Goal: Information Seeking & Learning: Check status

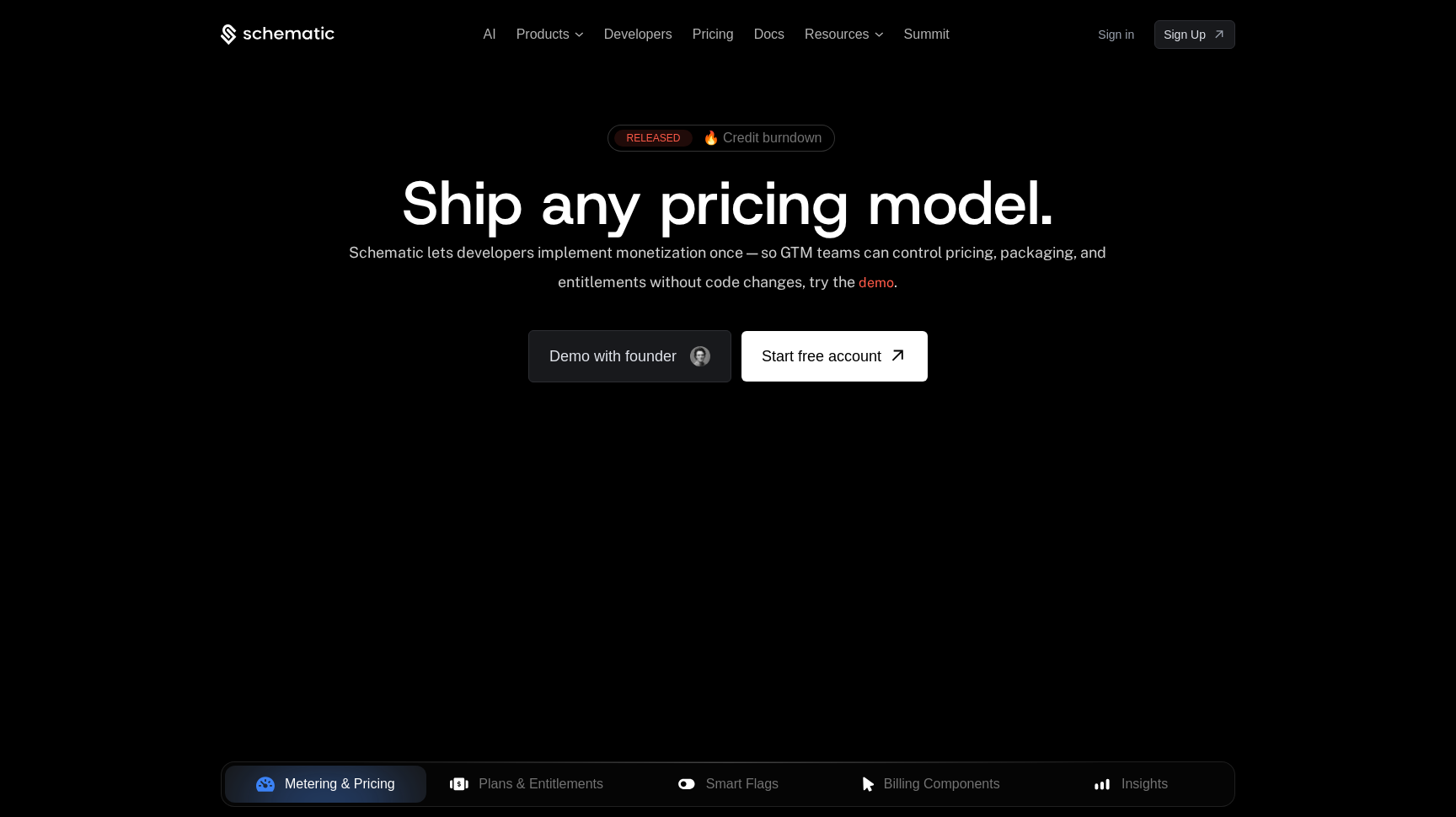
click at [1111, 40] on link "Sign in" at bounding box center [1115, 34] width 36 height 27
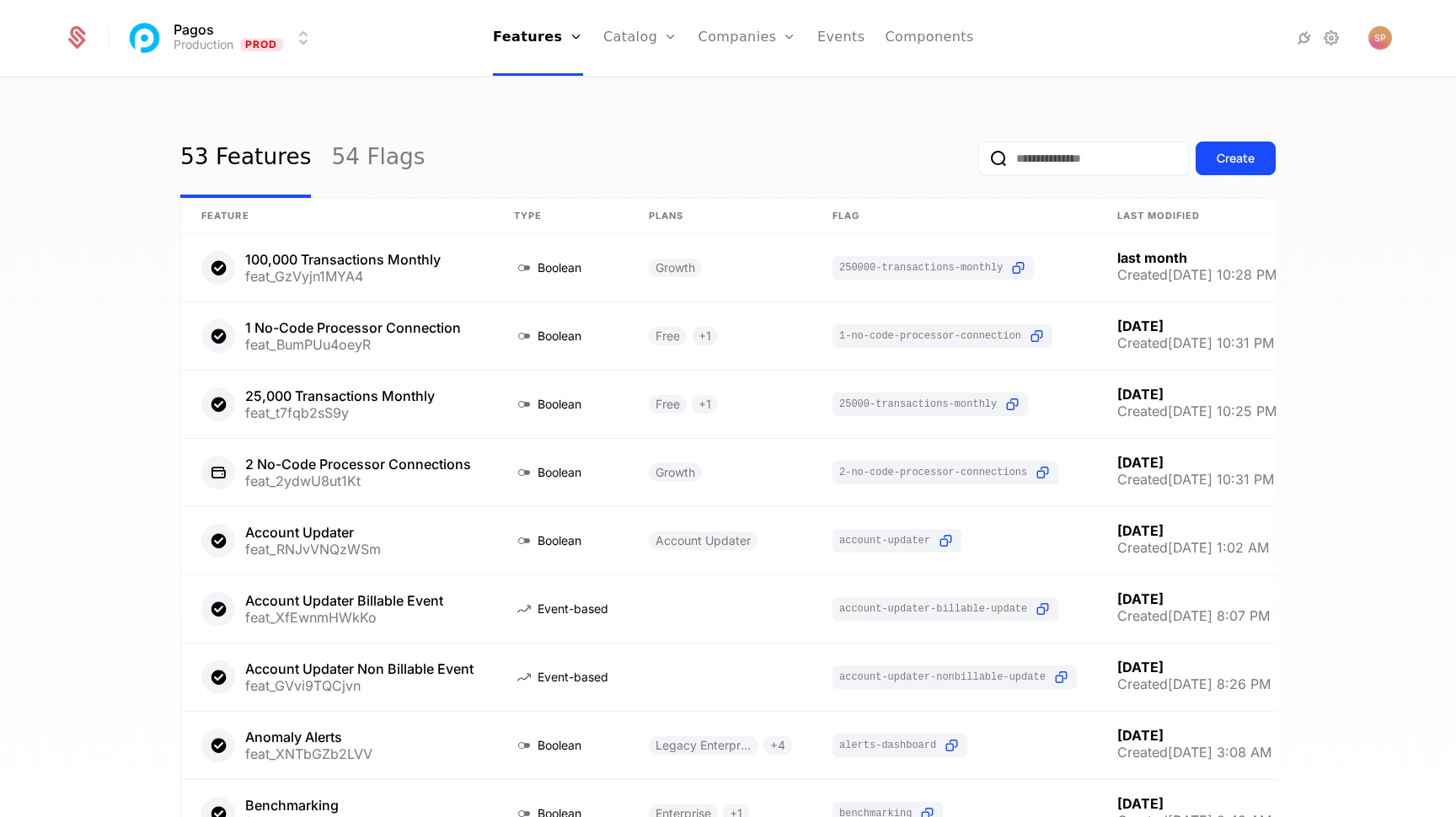
click at [742, 82] on link "Companies" at bounding box center [757, 83] width 77 height 13
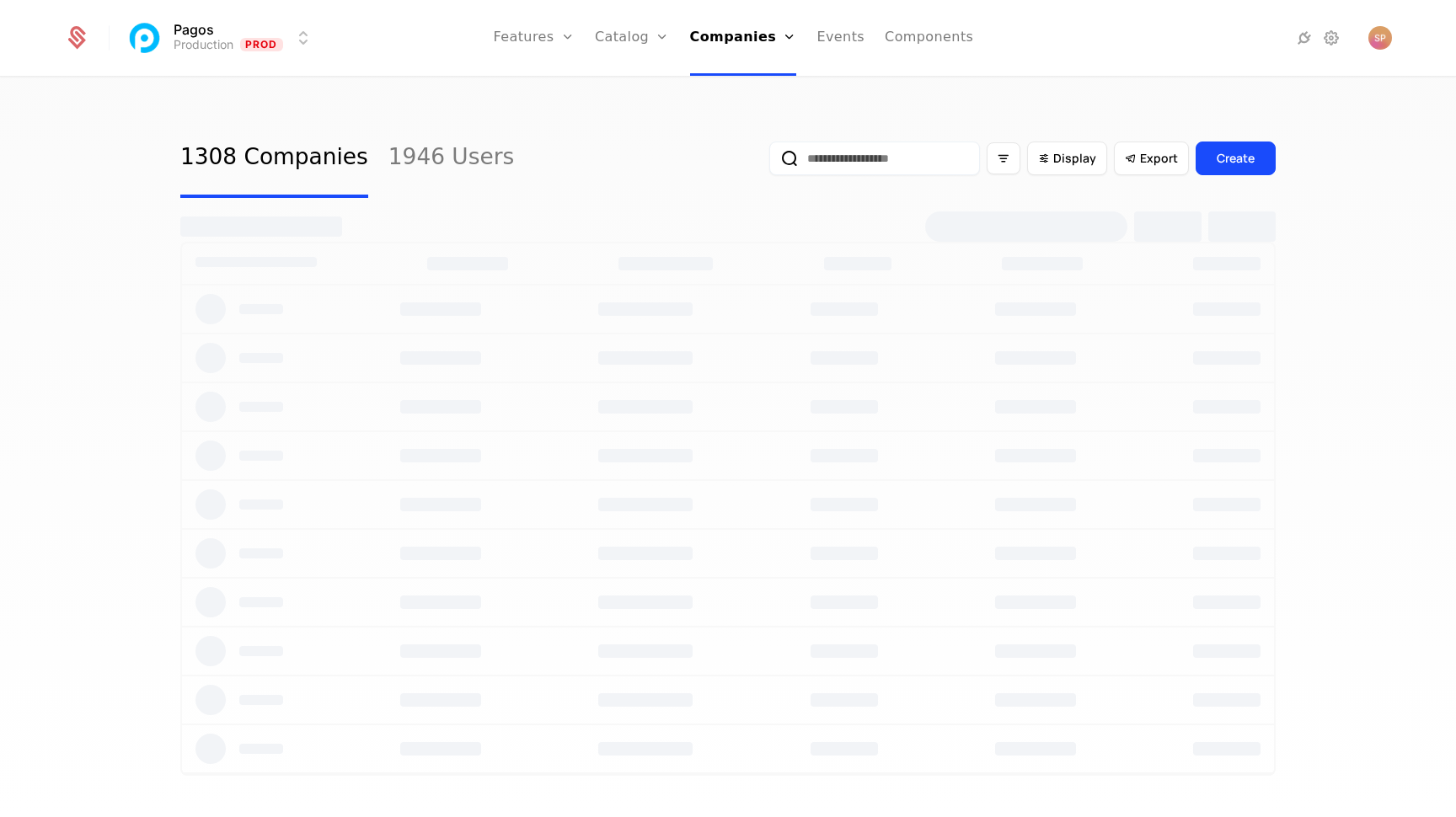
click at [834, 151] on input "email" at bounding box center [874, 158] width 211 height 34
type input "******"
click at [769, 162] on button "submit" at bounding box center [769, 162] width 0 height 0
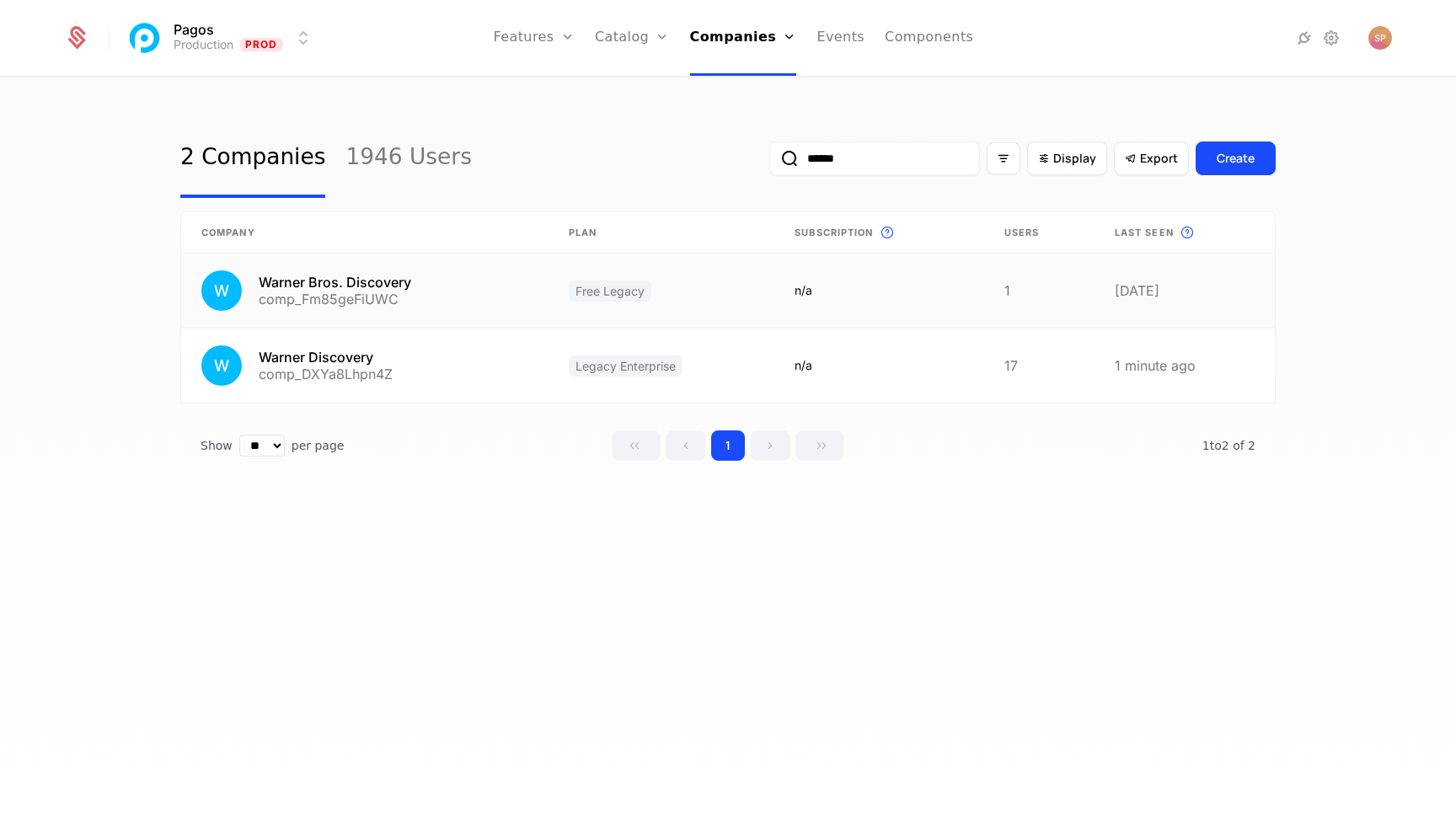
click at [413, 298] on link at bounding box center [364, 290] width 367 height 74
click at [431, 352] on link at bounding box center [364, 365] width 367 height 74
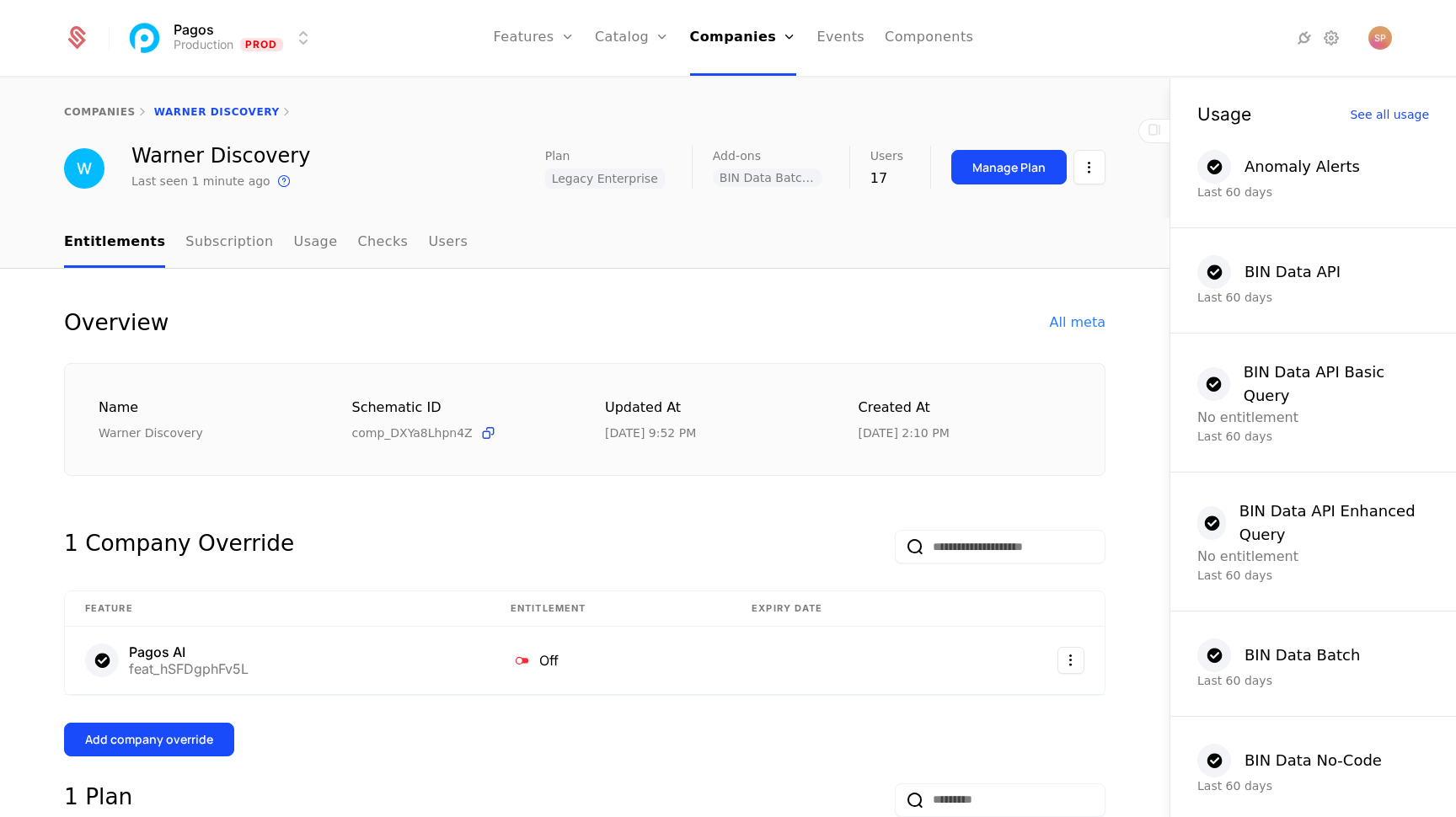
click at [358, 239] on link "Checks" at bounding box center [383, 243] width 51 height 50
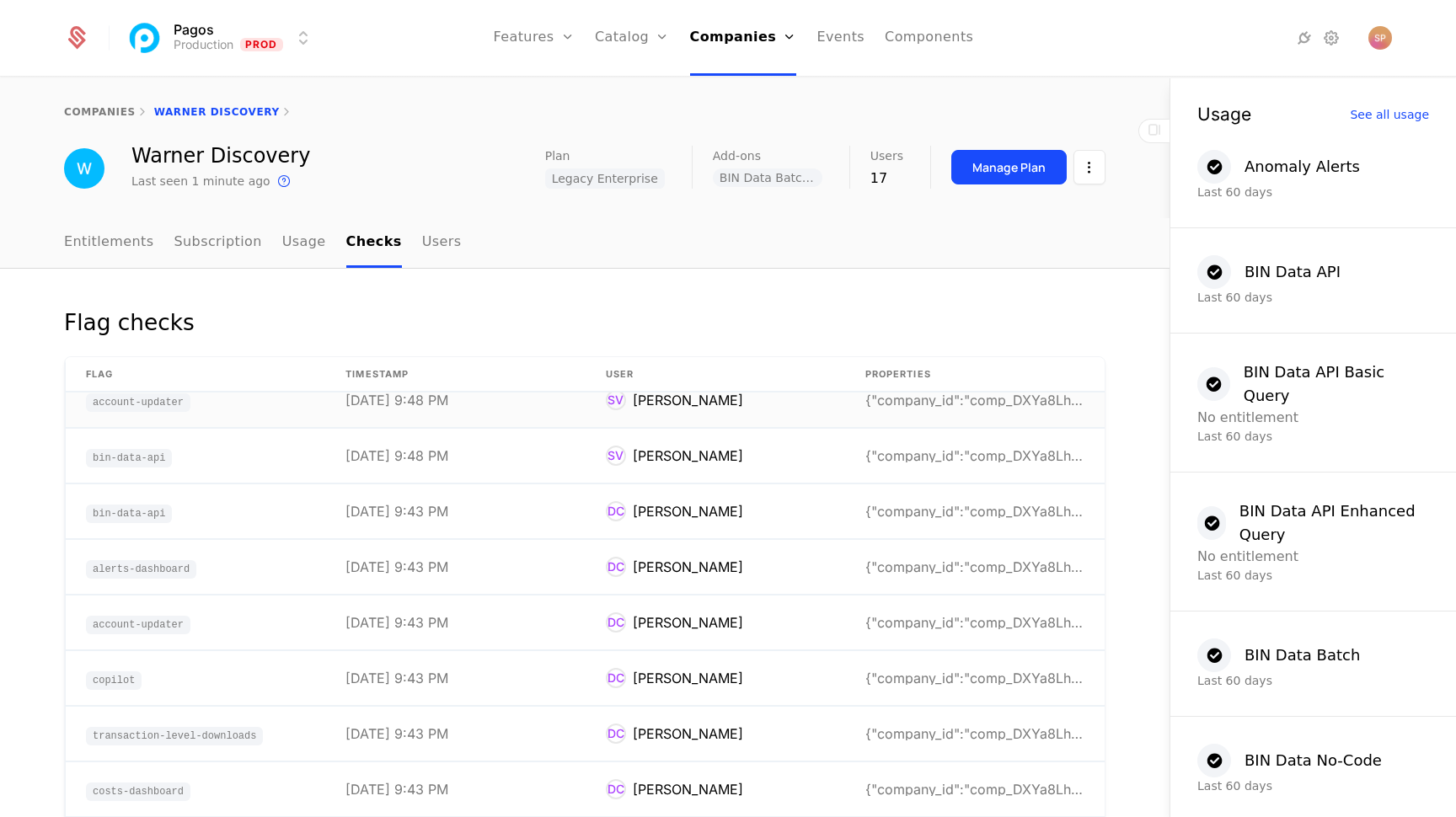
scroll to position [926, 0]
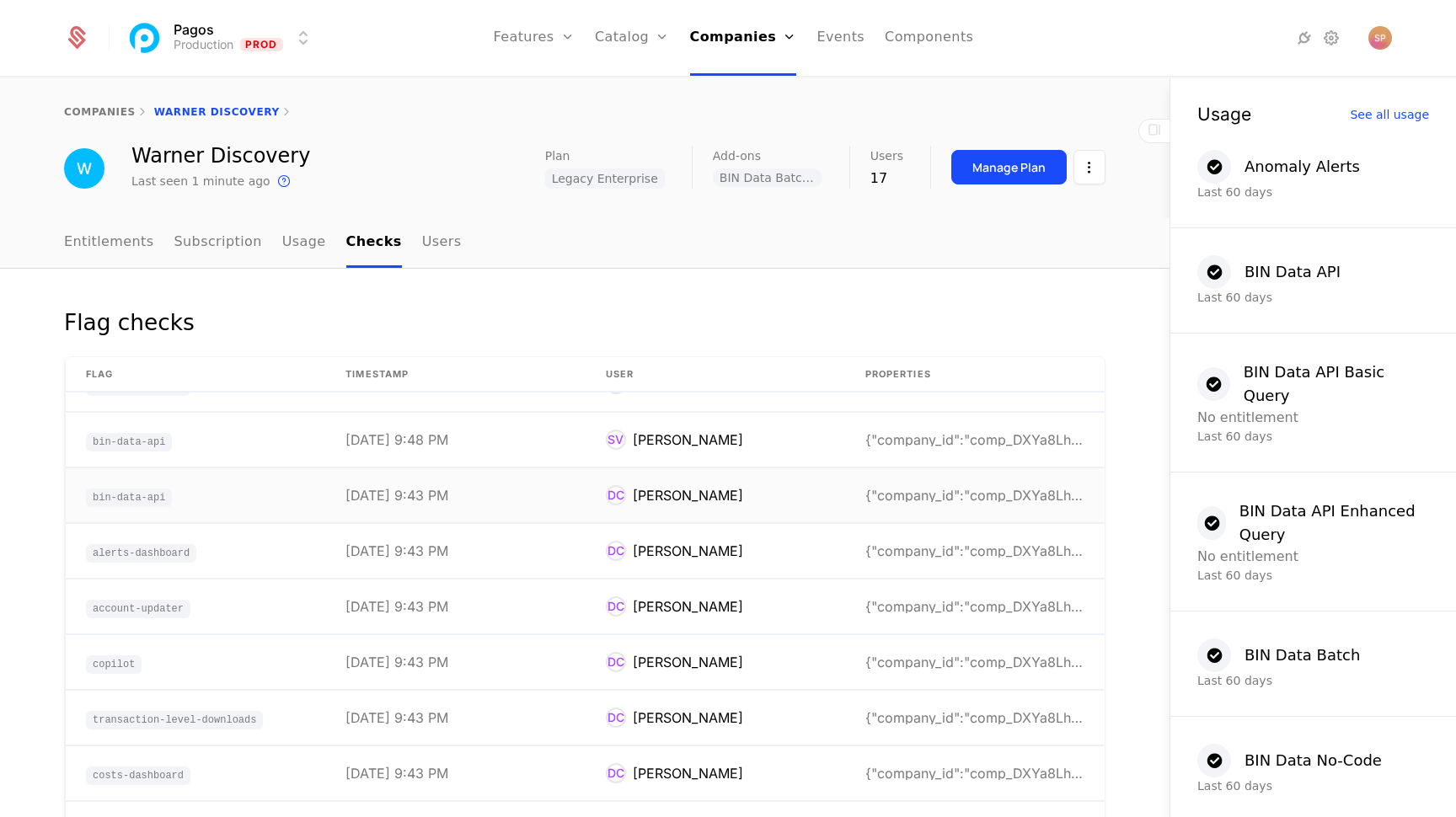
click at [500, 489] on td "[DATE] 9:43 PM" at bounding box center [455, 496] width 260 height 55
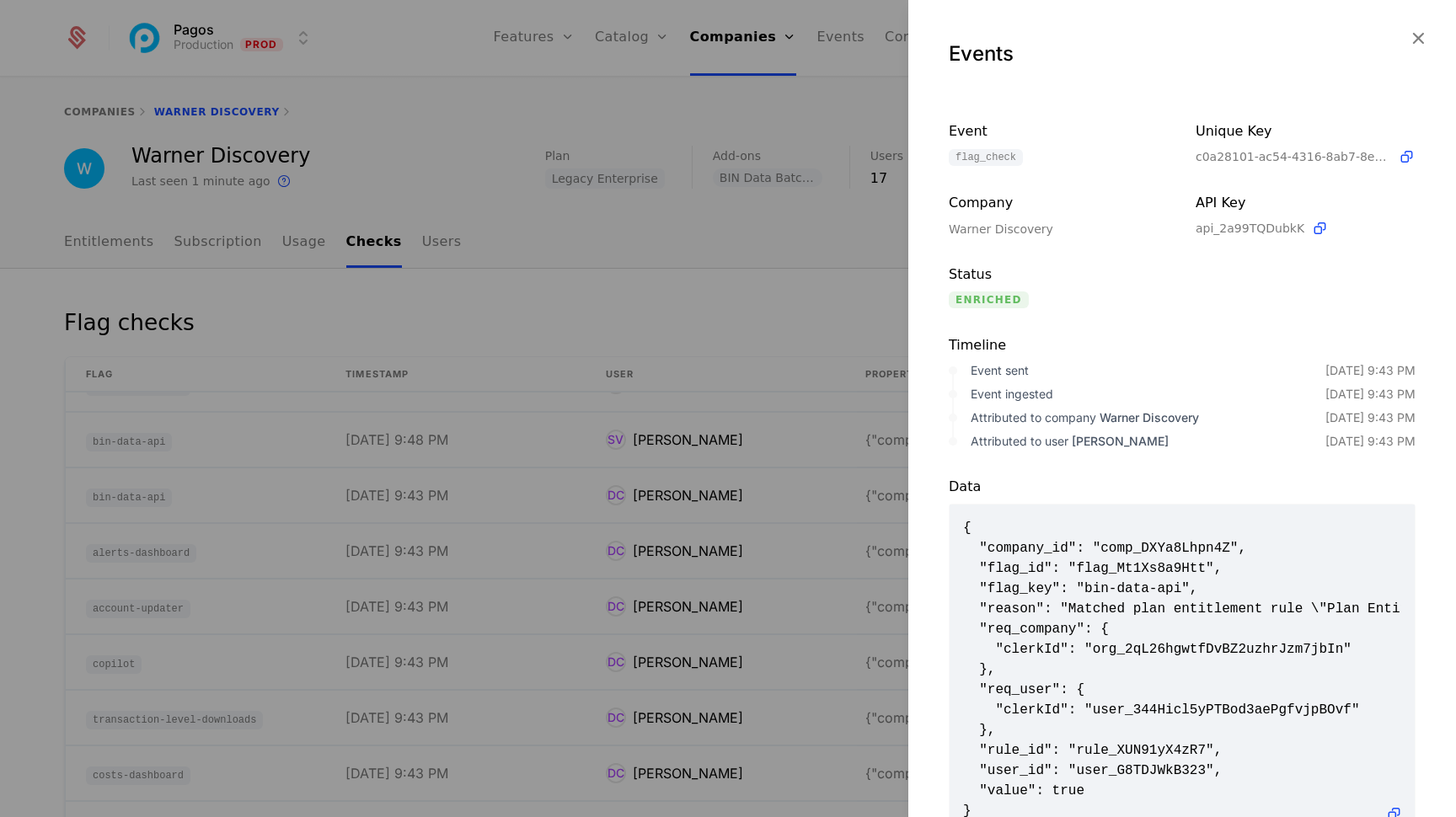
scroll to position [0, 0]
click at [1423, 34] on icon "button" at bounding box center [1417, 38] width 22 height 22
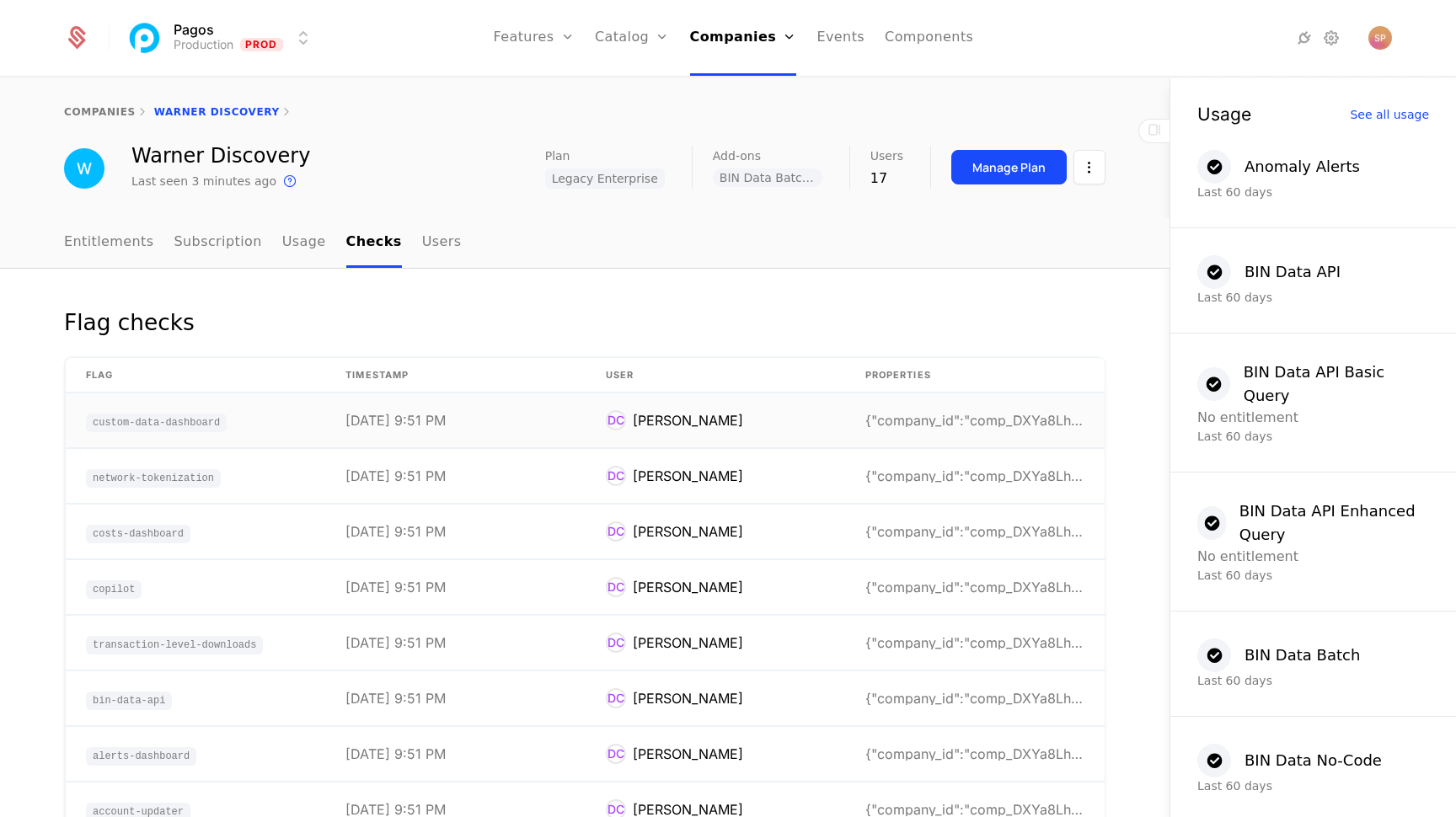
click at [534, 425] on td "[DATE] 9:51 PM" at bounding box center [455, 421] width 260 height 55
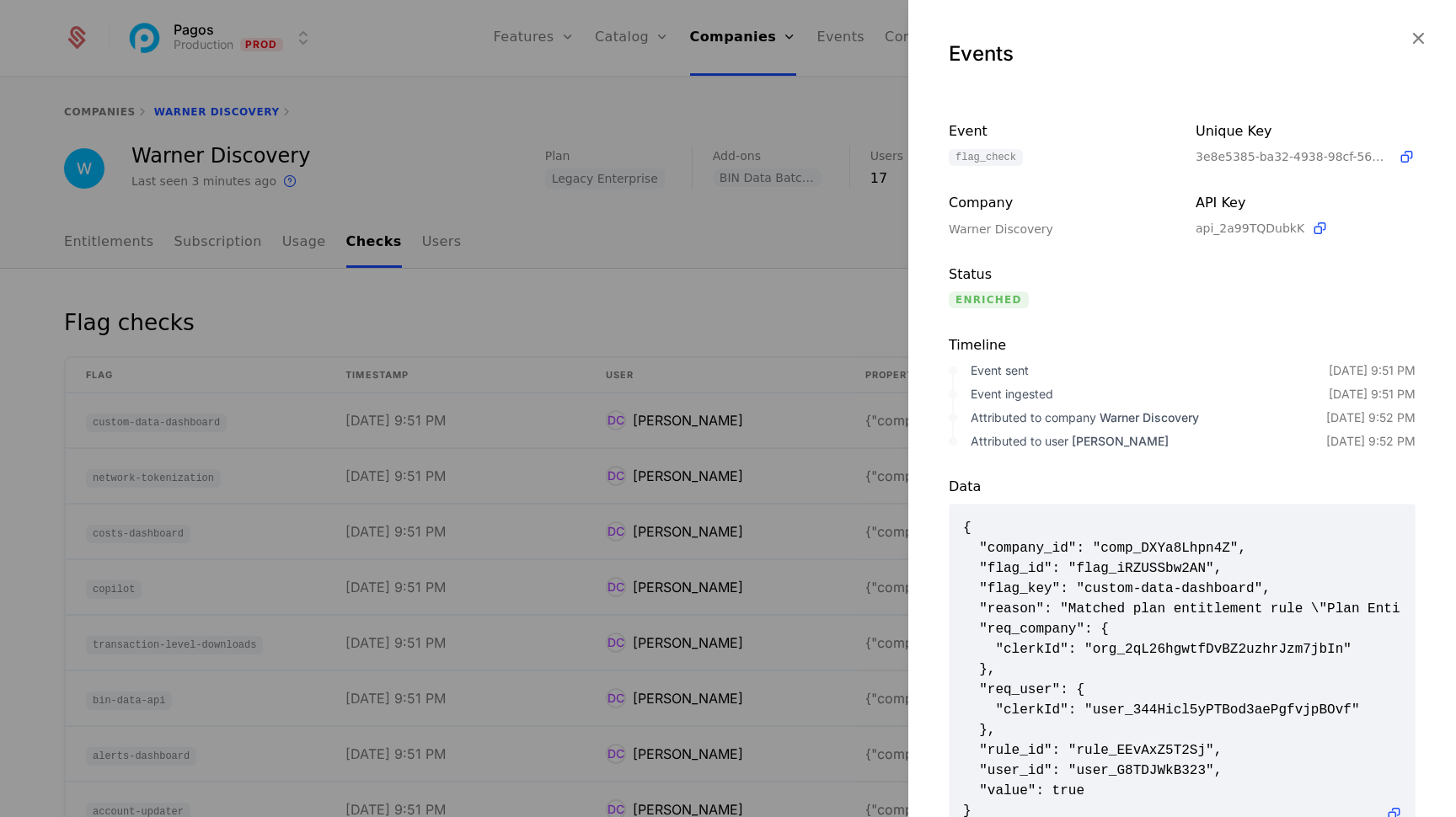
click at [1413, 40] on icon "button" at bounding box center [1417, 38] width 22 height 22
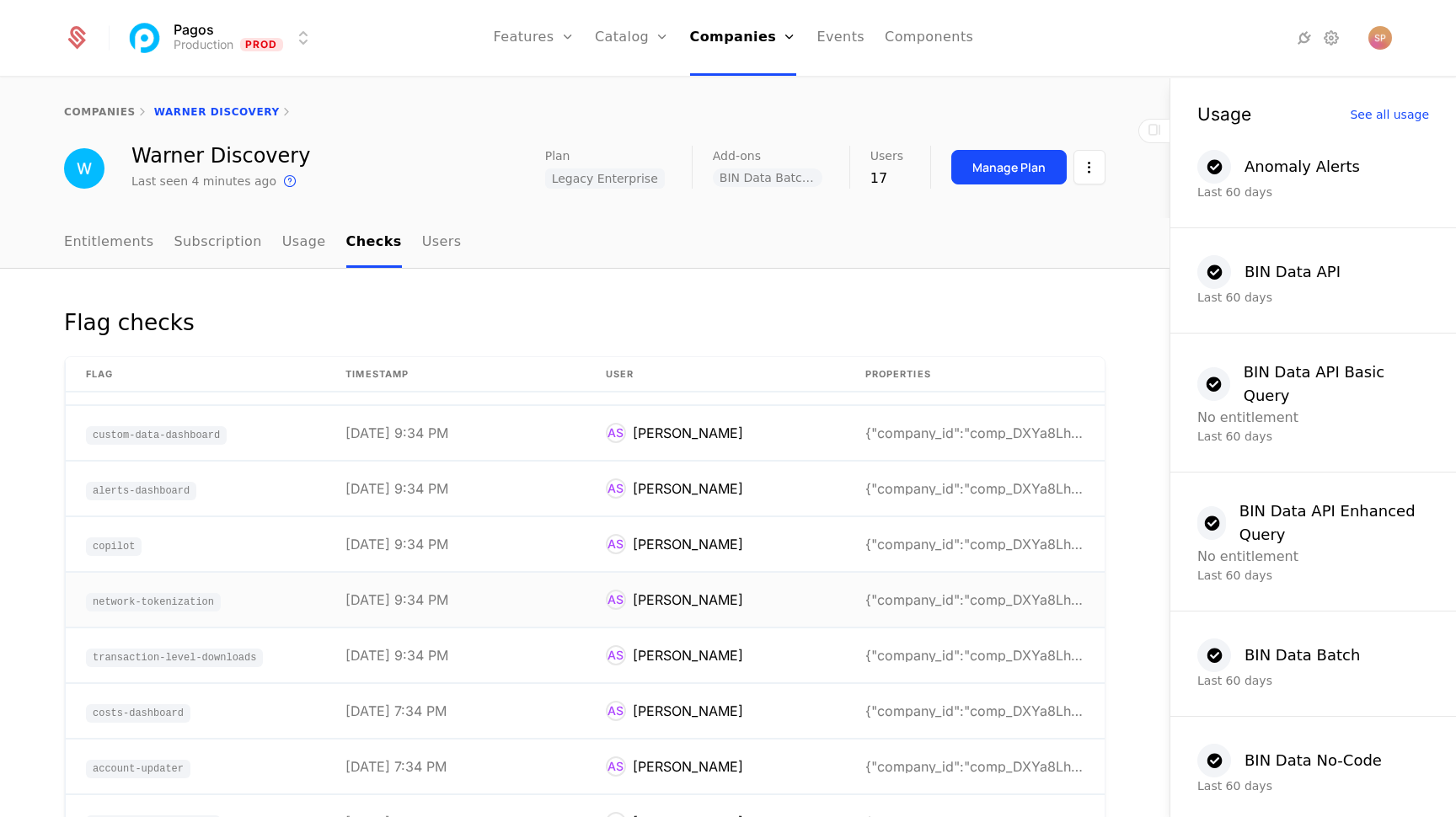
scroll to position [3711, 0]
click at [757, 492] on td "AS [PERSON_NAME]" at bounding box center [715, 490] width 260 height 55
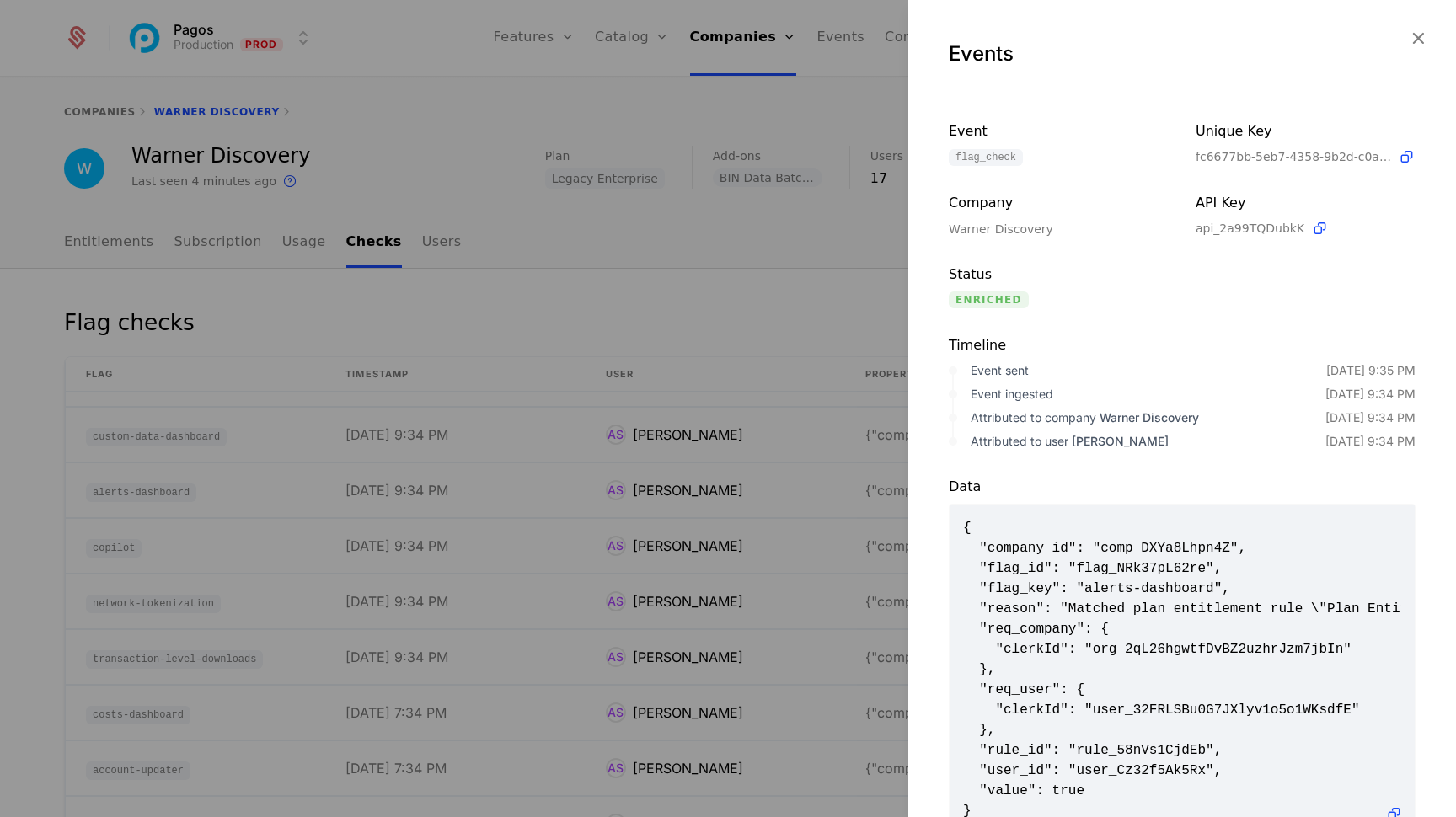
click at [1419, 36] on icon "button" at bounding box center [1417, 38] width 22 height 22
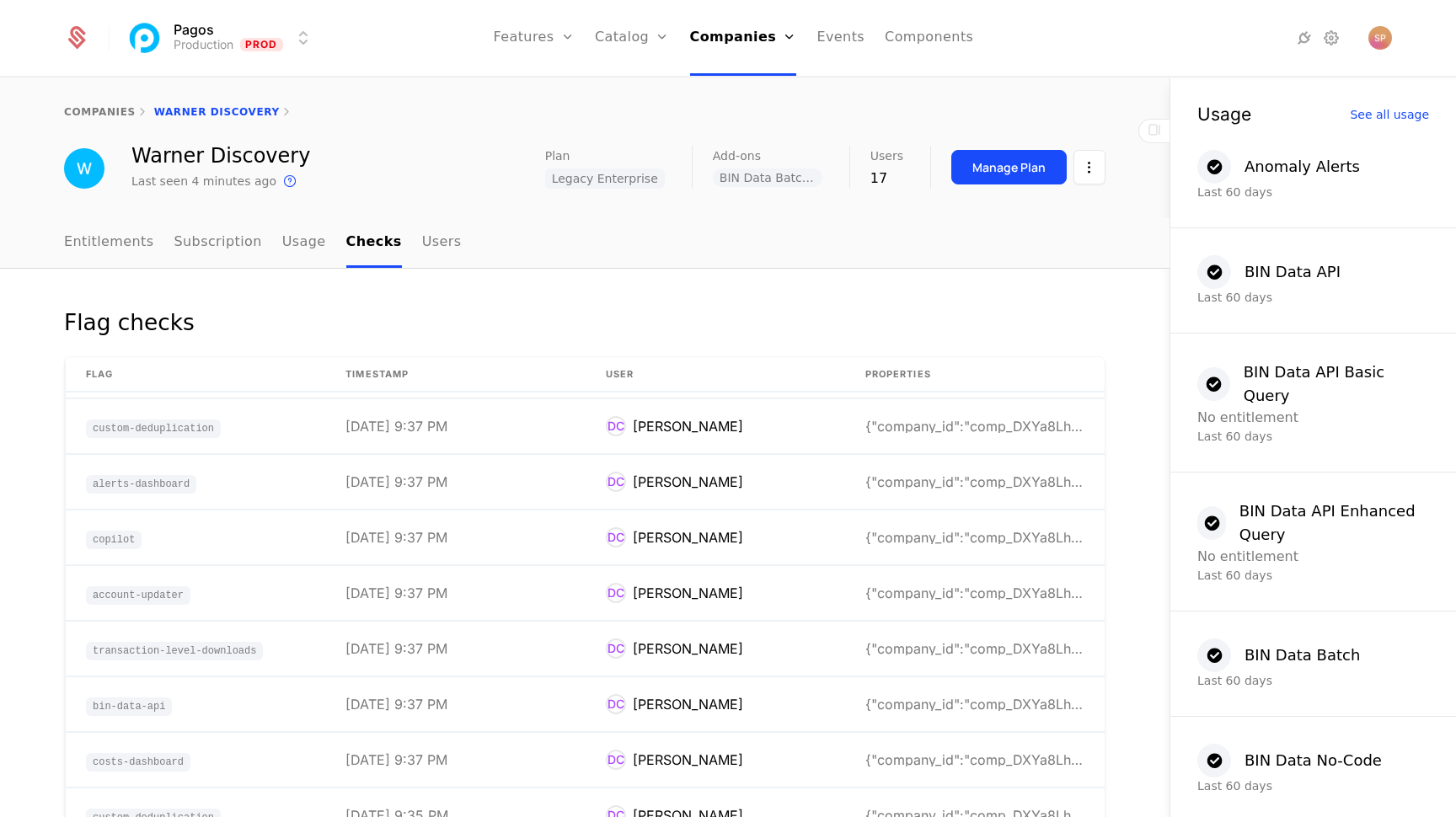
scroll to position [2555, 0]
